Goal: Information Seeking & Learning: Learn about a topic

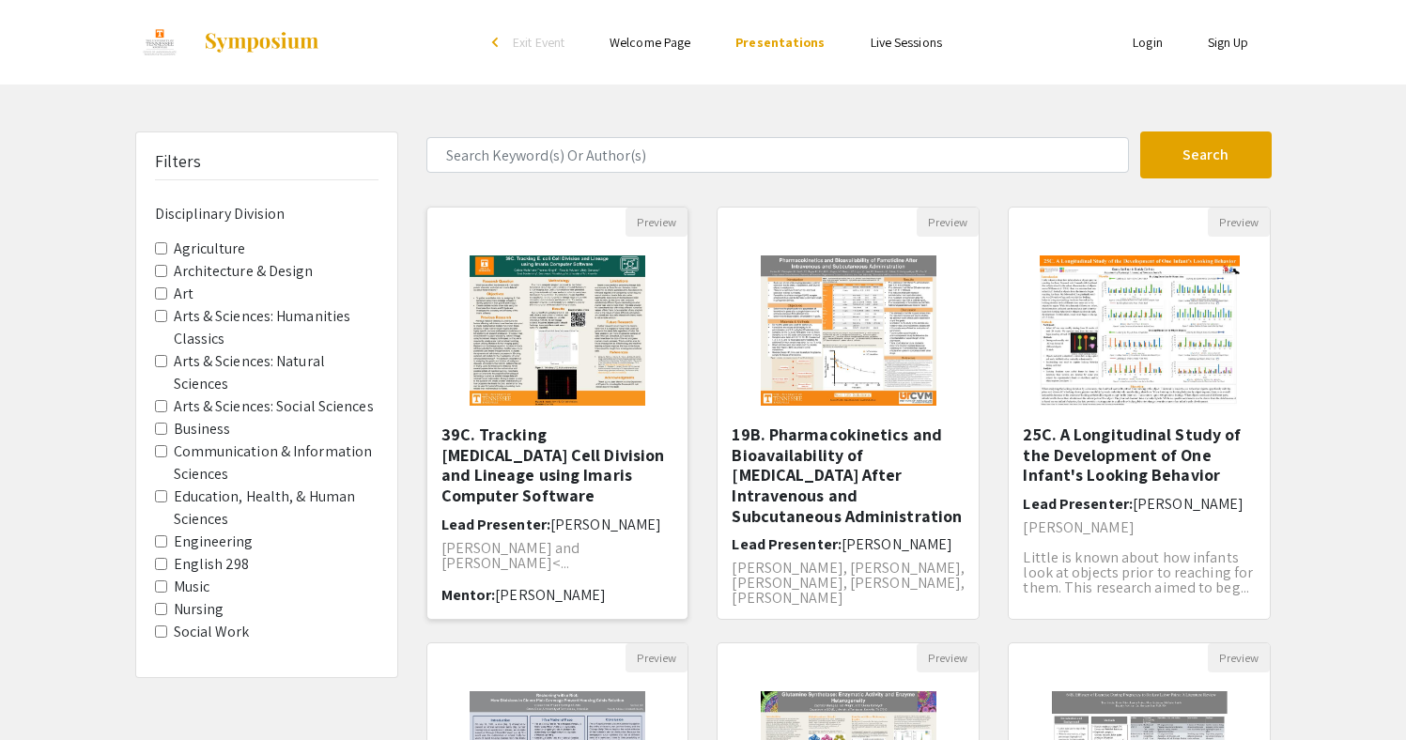
click at [589, 346] on img at bounding box center [557, 331] width 213 height 188
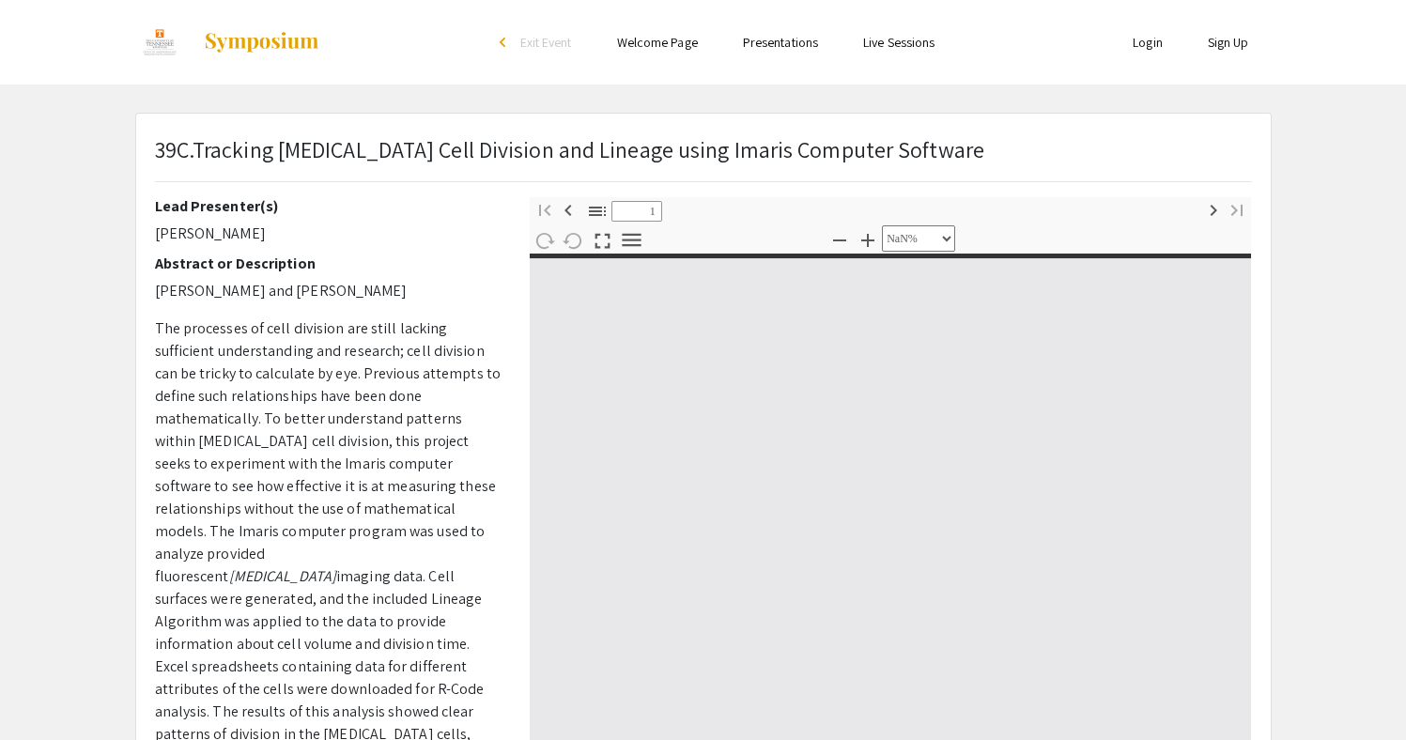
type input "0"
select select "custom"
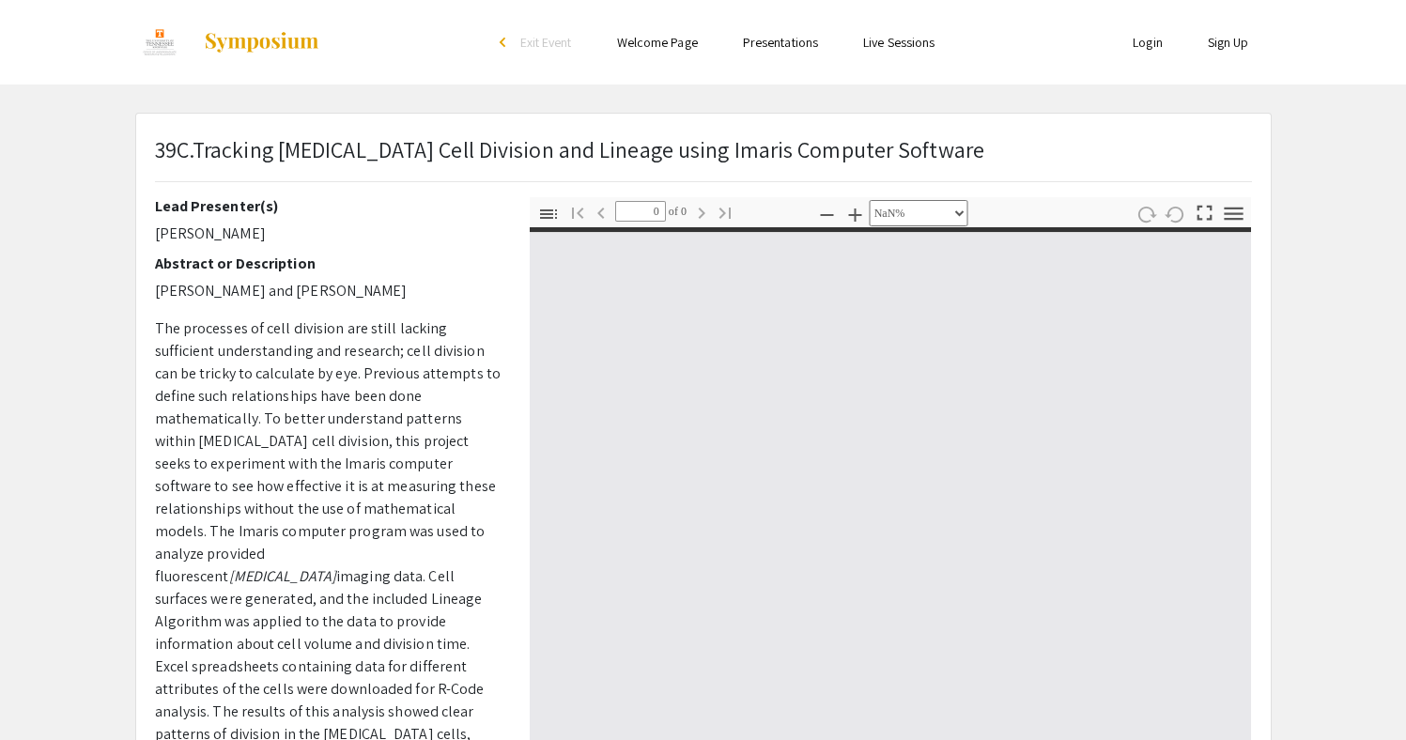
type input "1"
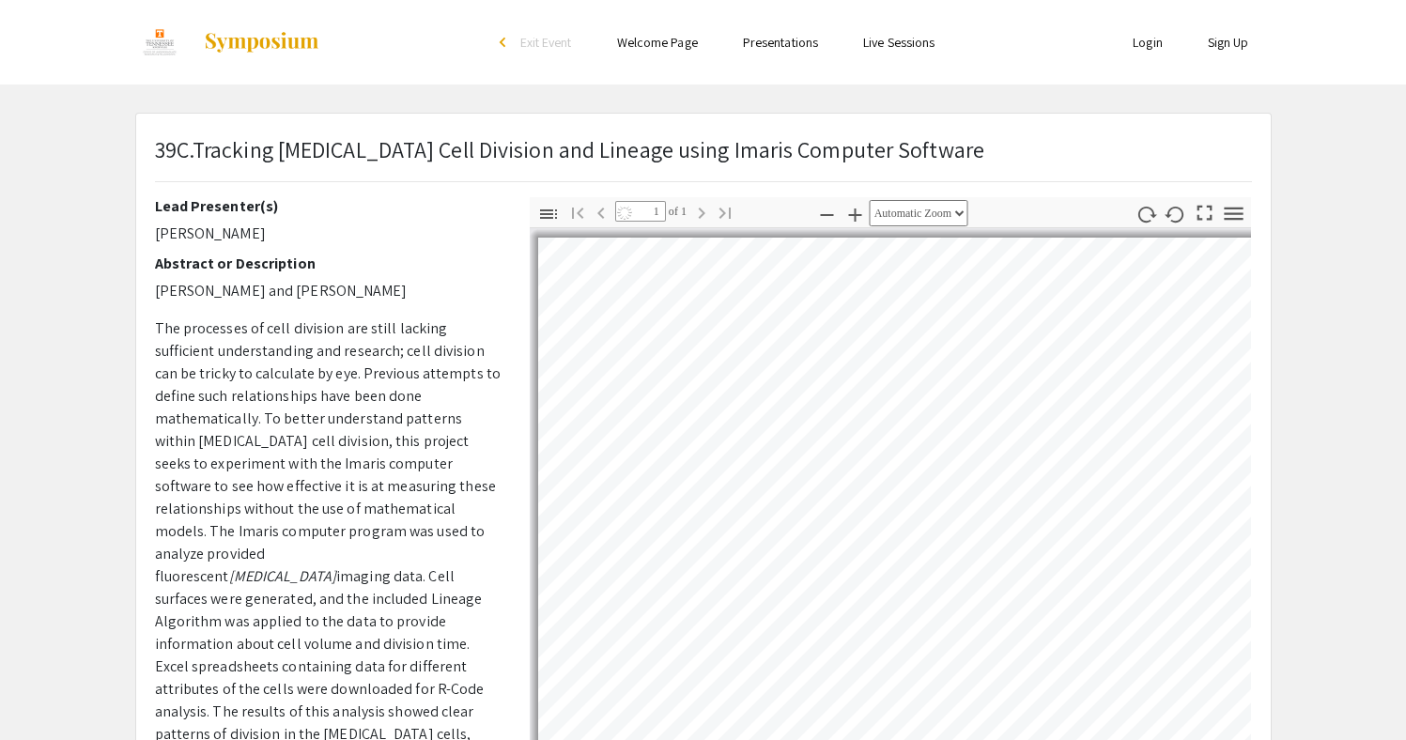
select select "auto"
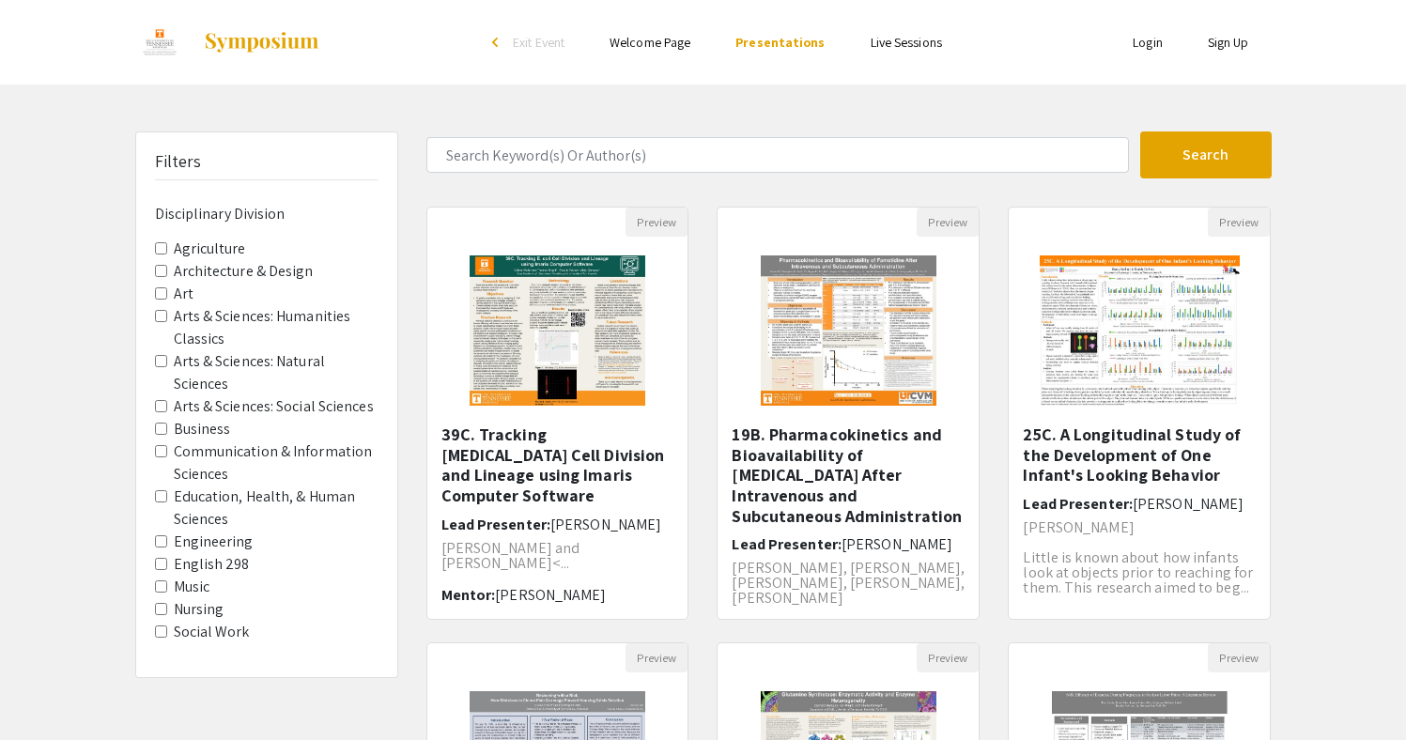
click at [684, 49] on link "Welcome Page" at bounding box center [650, 42] width 81 height 17
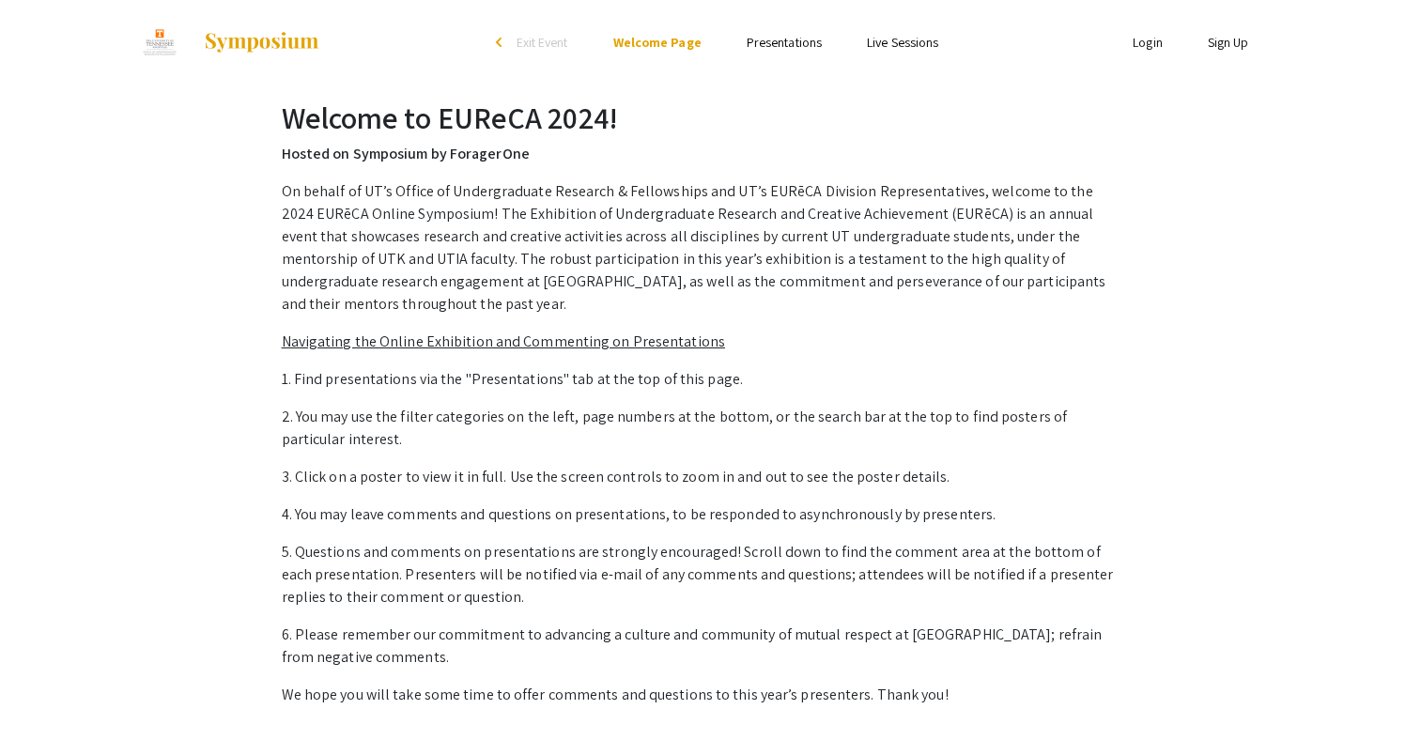
click at [801, 39] on link "Presentations" at bounding box center [784, 42] width 75 height 17
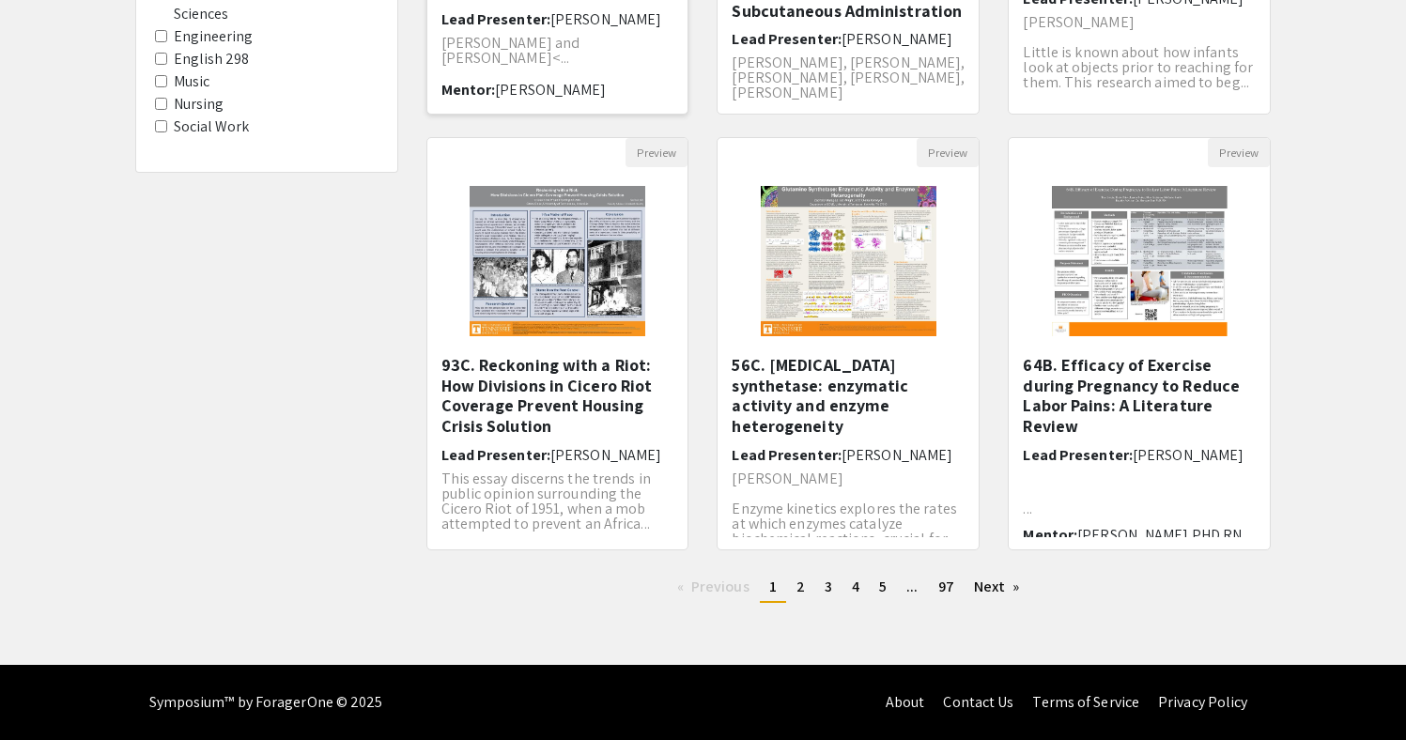
scroll to position [505, 0]
click at [492, 423] on h5 "93C. Reckoning with a Riot: How Divisions in Cicero Riot Coverage Prevent Housi…" at bounding box center [558, 395] width 233 height 81
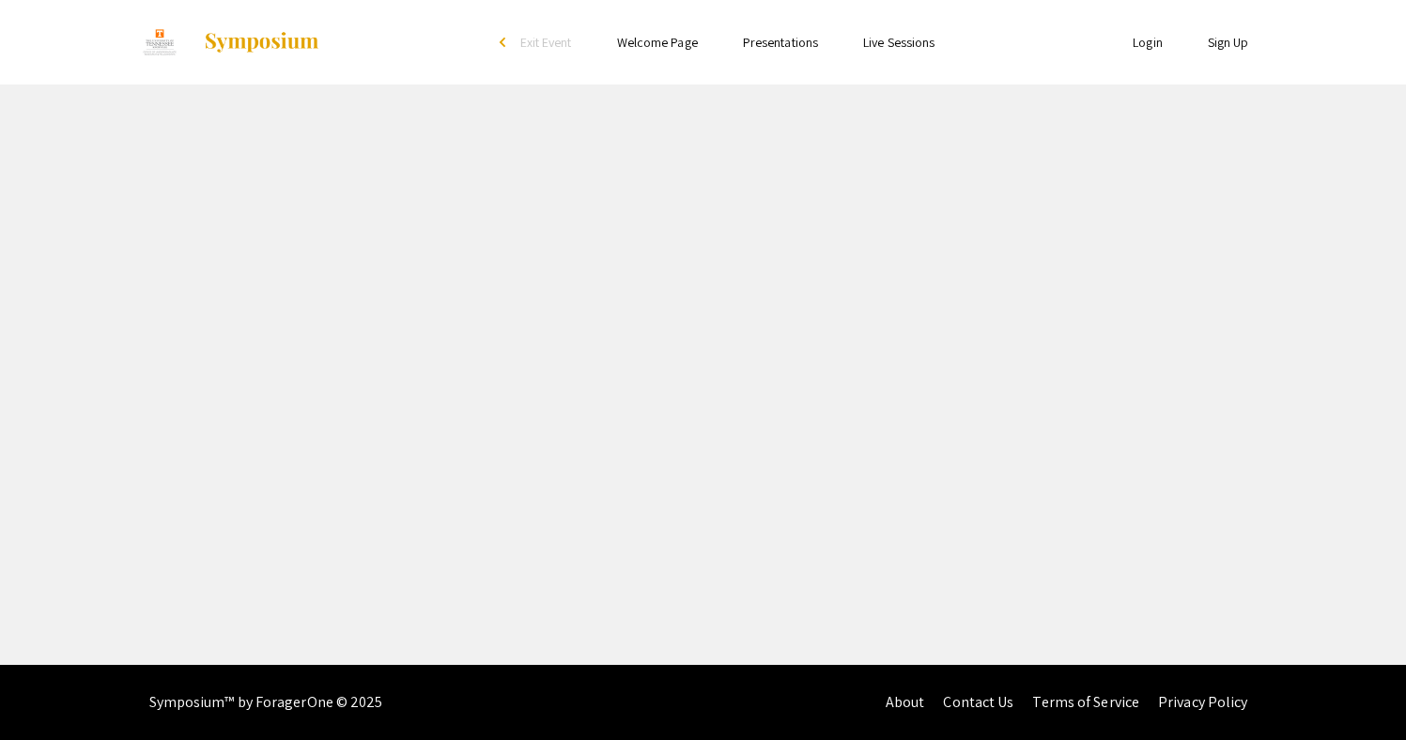
select select "custom"
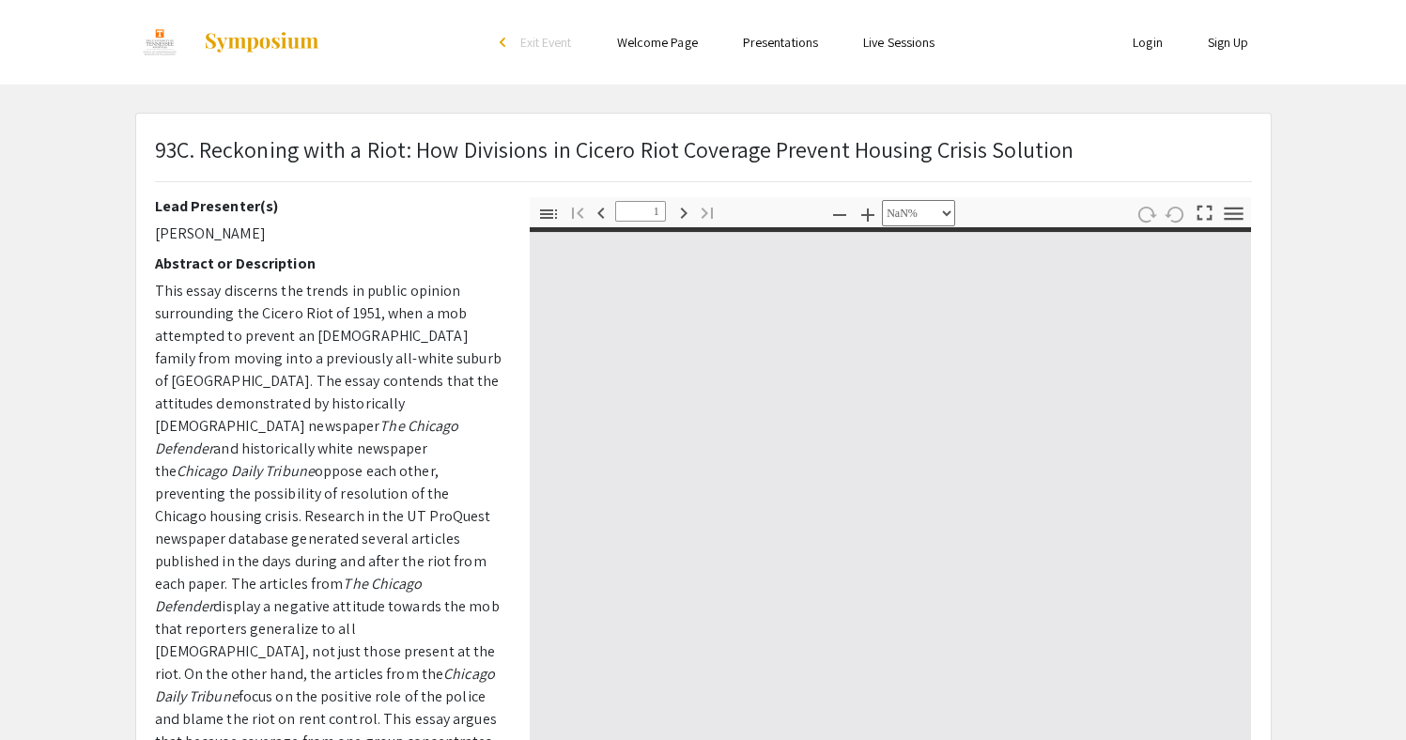
type input "0"
select select "custom"
type input "1"
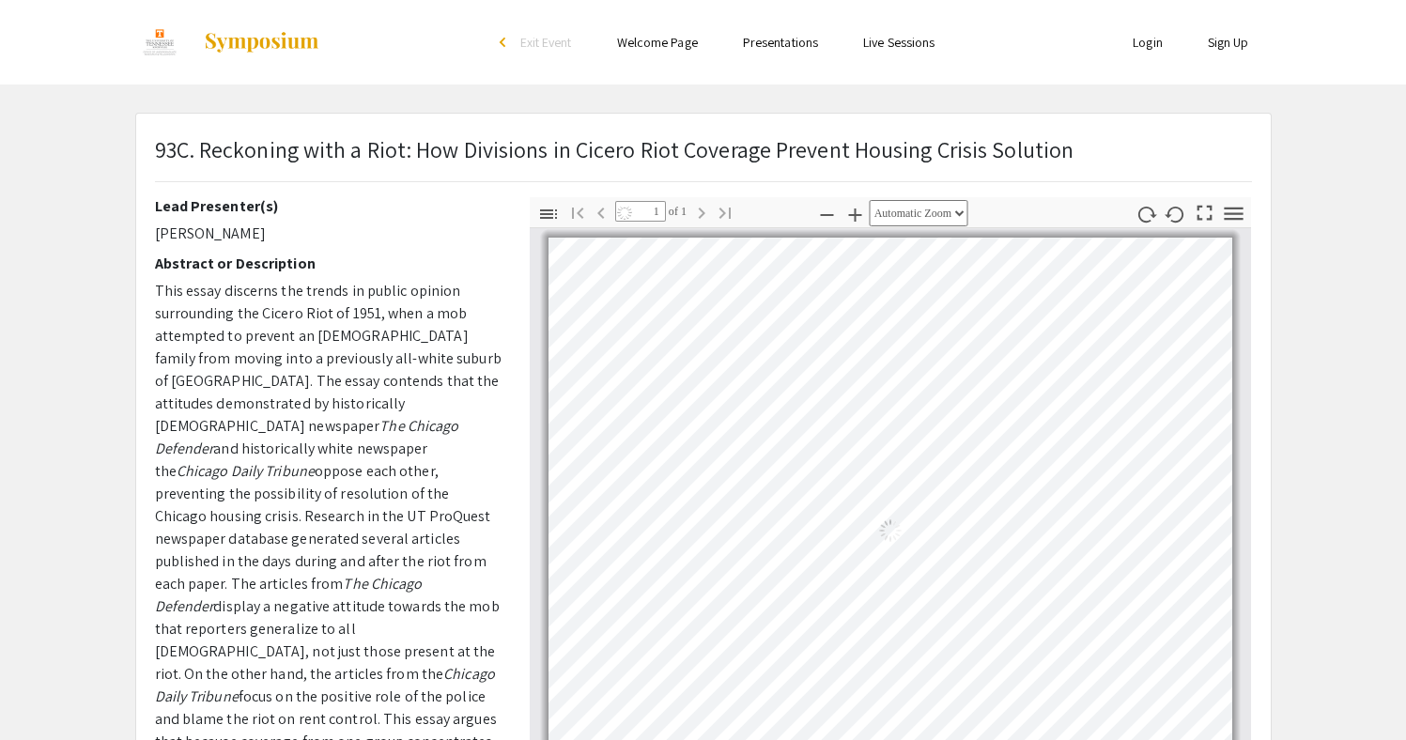
select select "auto"
click at [209, 50] on img at bounding box center [261, 42] width 117 height 23
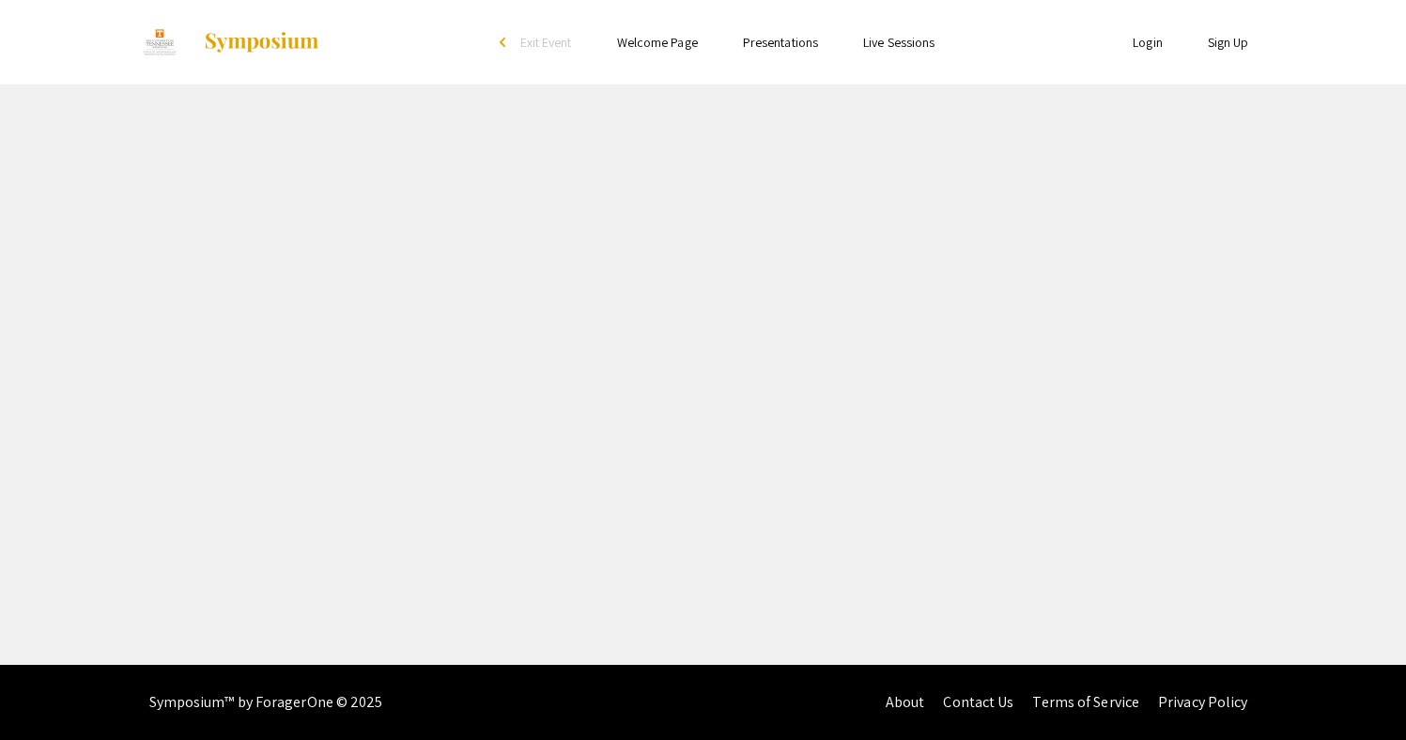
select select "custom"
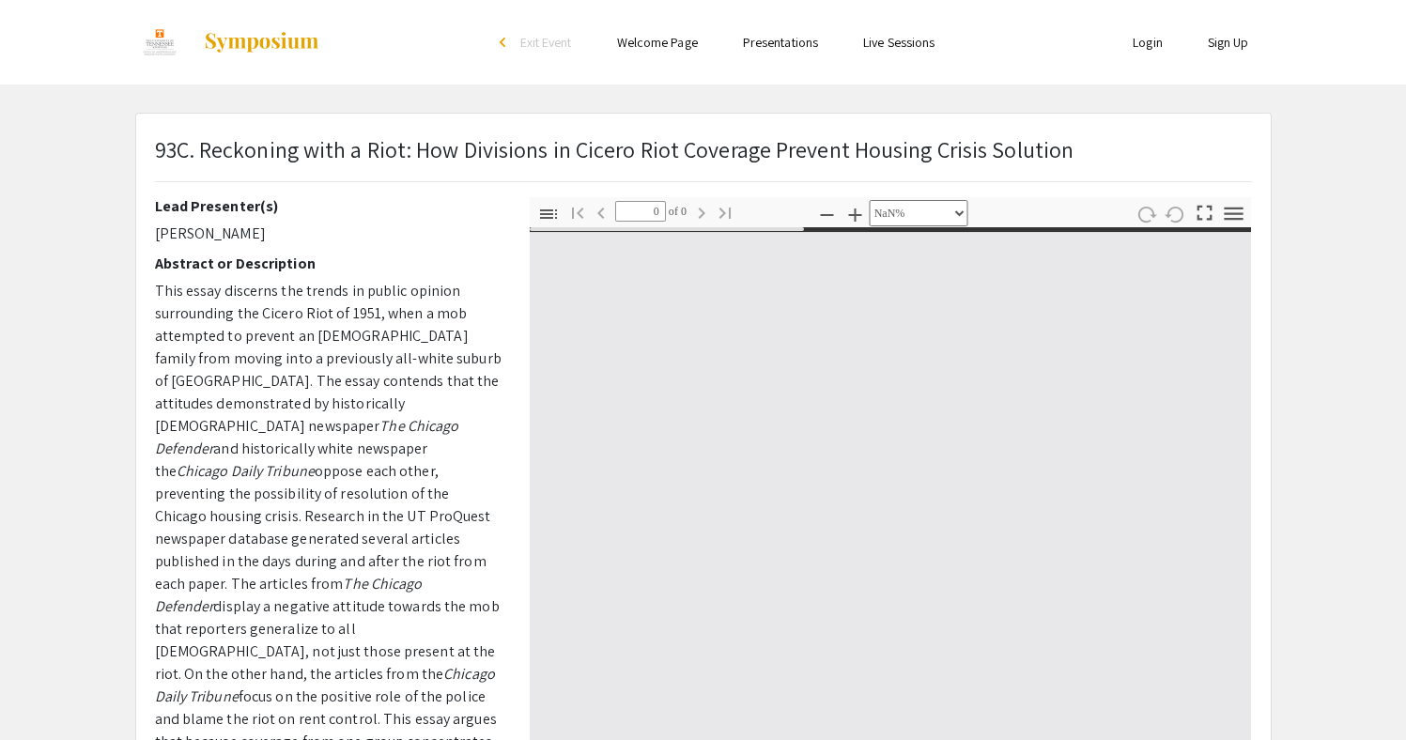
type input "1"
select select "auto"
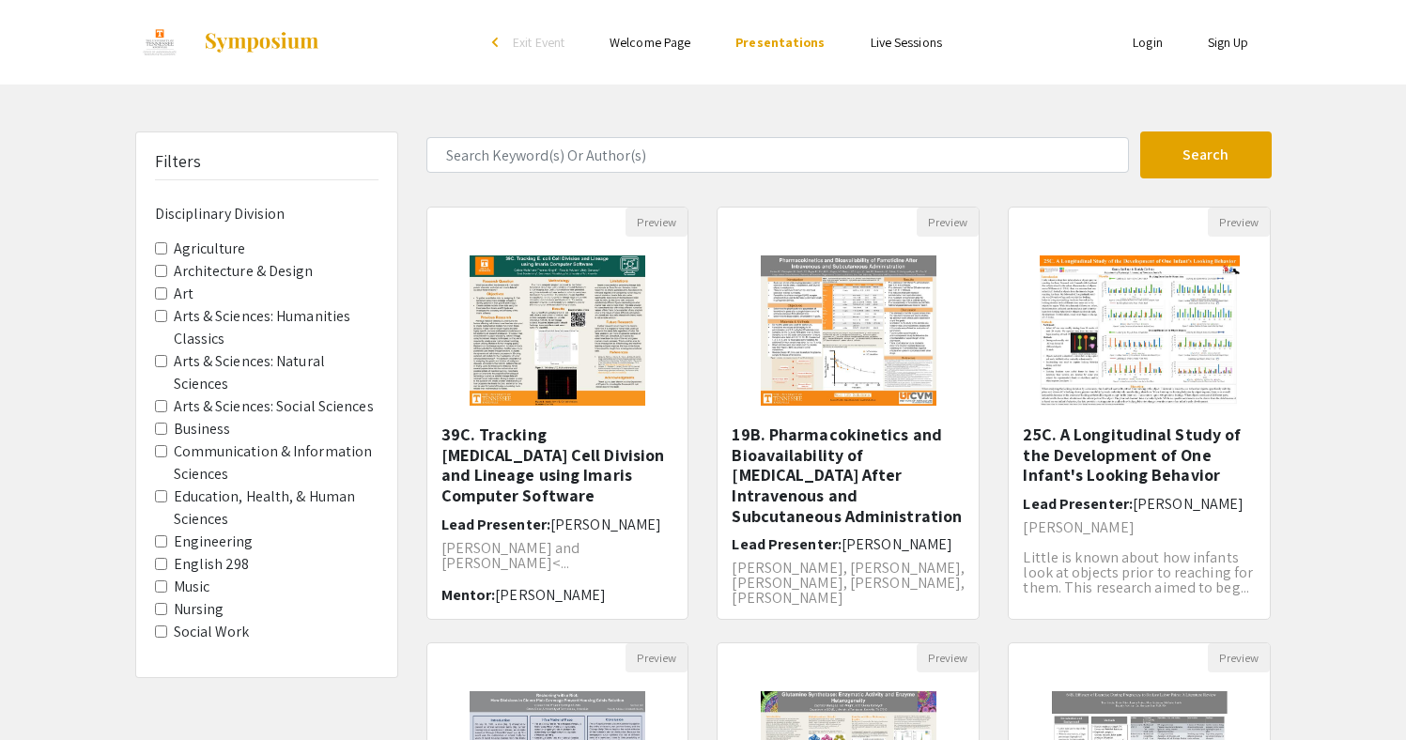
scroll to position [505, 0]
